Goal: Information Seeking & Learning: Find specific fact

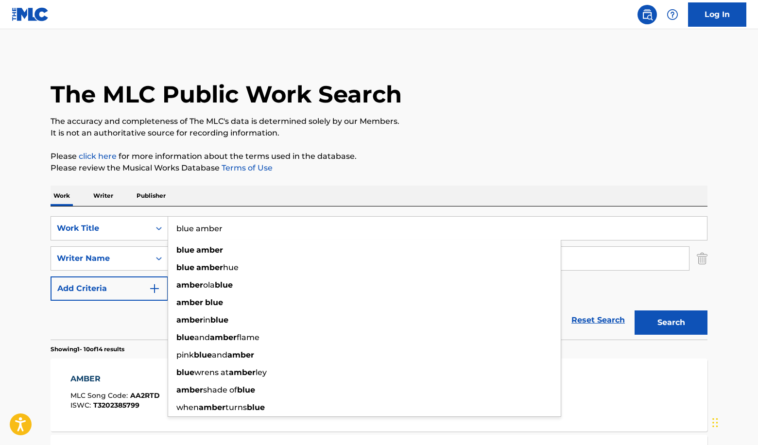
drag, startPoint x: 237, startPoint y: 235, endPoint x: 167, endPoint y: 209, distance: 74.6
click at [167, 209] on div "SearchWithCriteria74ab5380-c17e-4be4-b4dc-2c856f4bd3bd Work Title blue amber bl…" at bounding box center [379, 273] width 657 height 133
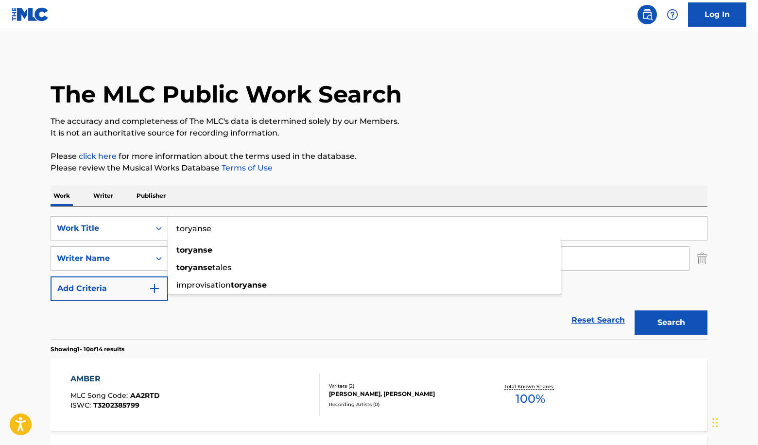
type input "toryanse"
click at [332, 165] on p "Please review the Musical Works Database Terms of Use" at bounding box center [379, 168] width 657 height 12
drag, startPoint x: 240, startPoint y: 257, endPoint x: 68, endPoint y: 257, distance: 171.6
click at [68, 257] on div "SearchWithCriteria3b27c02d-04cd-4839-aa4f-99ed0d9c27b9 Writer Name [PERSON_NAME]" at bounding box center [379, 258] width 657 height 24
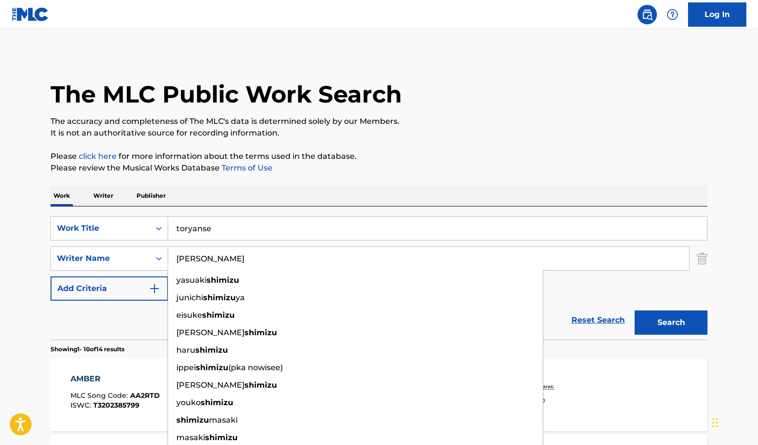
paste input "Tamamura"
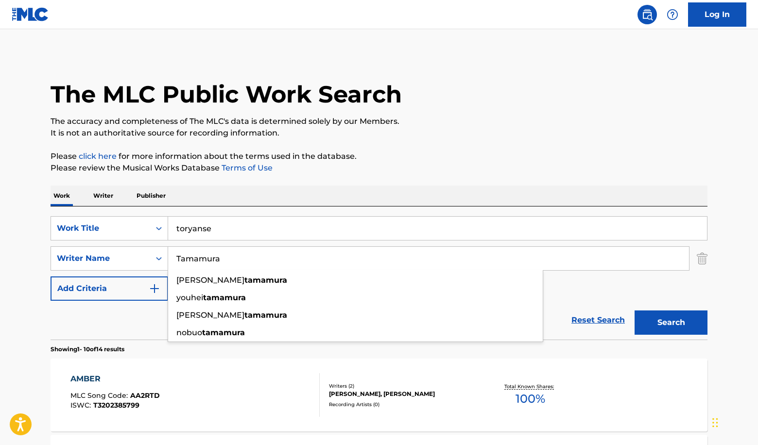
type input "Tamamura"
click at [509, 157] on p "Please click here for more information about the terms used in the database." at bounding box center [379, 157] width 657 height 12
click at [671, 316] on button "Search" at bounding box center [671, 323] width 73 height 24
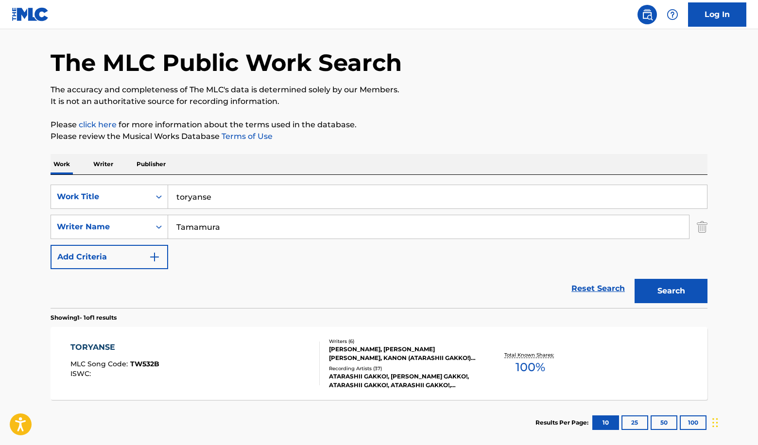
scroll to position [34, 0]
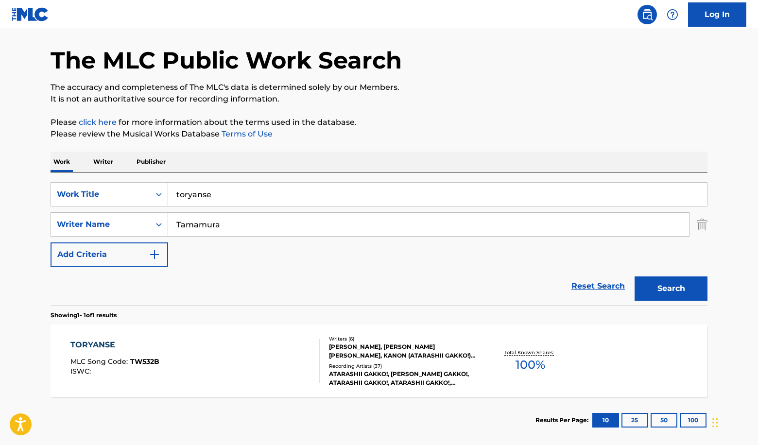
click at [442, 370] on div "ATARASHII GAKKO!, [PERSON_NAME] GAKKO!, ATARASHII GAKKO!, ATARASHII GAKKO!, ATA…" at bounding box center [402, 378] width 147 height 17
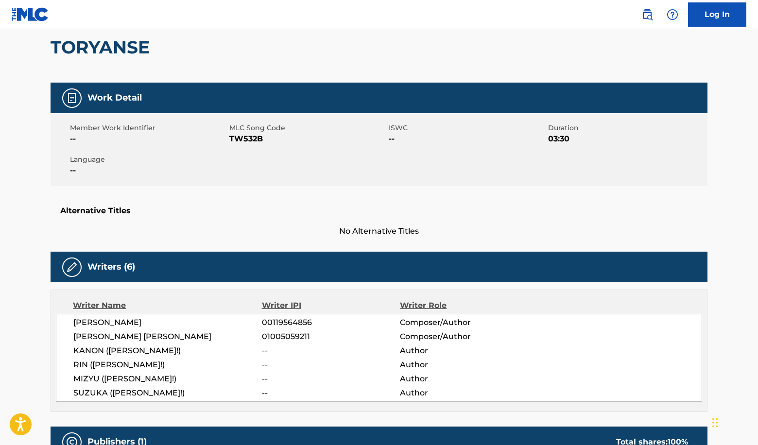
scroll to position [18, 0]
